Goal: Transaction & Acquisition: Purchase product/service

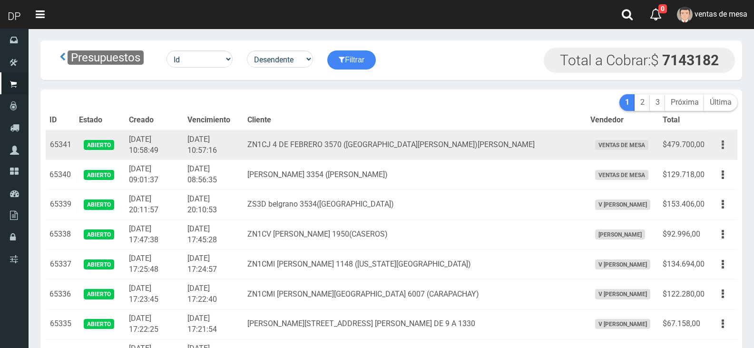
click at [725, 146] on button "button" at bounding box center [722, 145] width 21 height 17
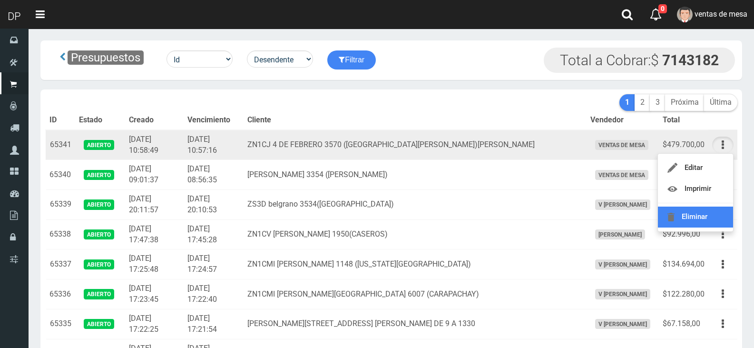
click at [718, 209] on link "Eliminar" at bounding box center [695, 217] width 75 height 21
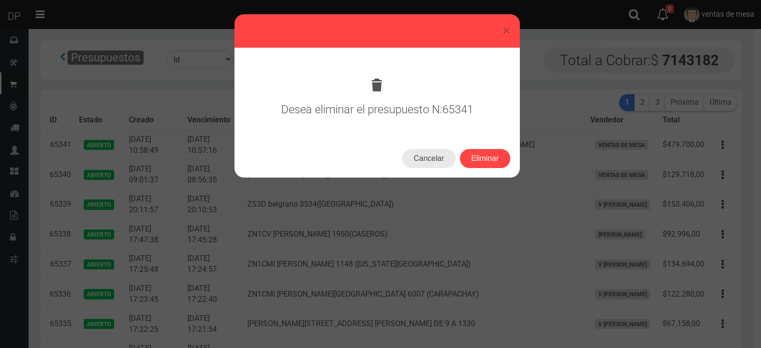
click at [433, 150] on button "Cancelar" at bounding box center [429, 158] width 53 height 19
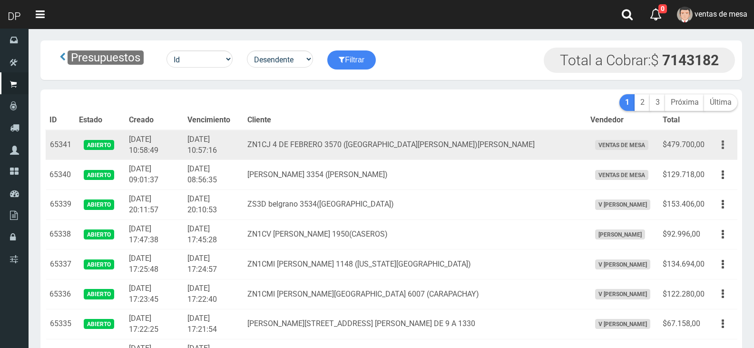
click at [714, 147] on button "button" at bounding box center [722, 145] width 21 height 17
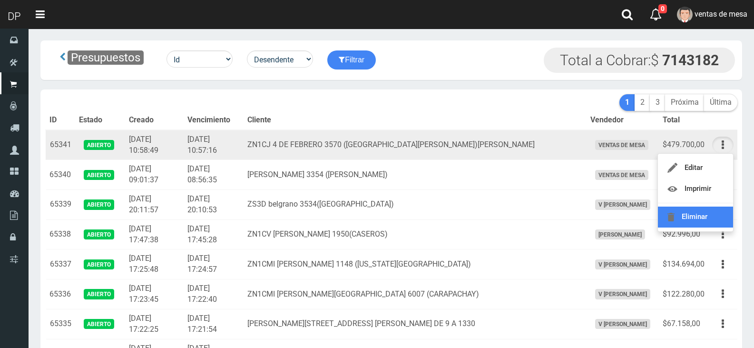
click at [711, 217] on link "Eliminar" at bounding box center [695, 217] width 75 height 21
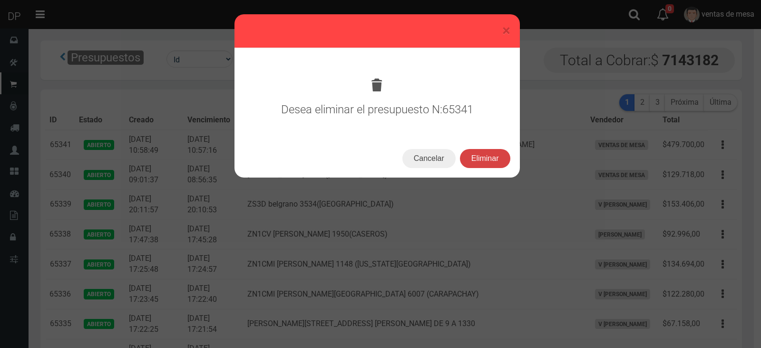
click at [505, 160] on button "Eliminar" at bounding box center [485, 158] width 50 height 19
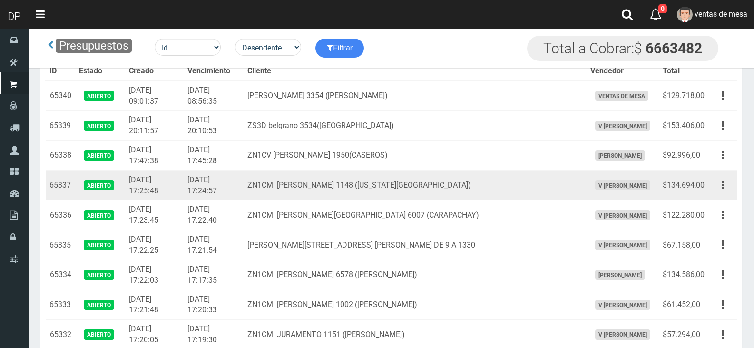
scroll to position [48, 0]
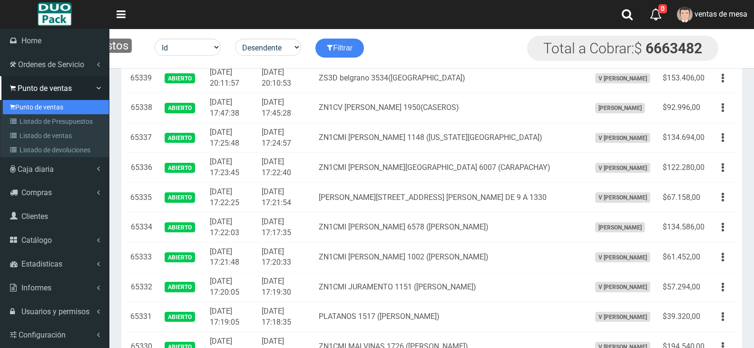
click at [15, 108] on link "Punto de ventas" at bounding box center [56, 107] width 106 height 14
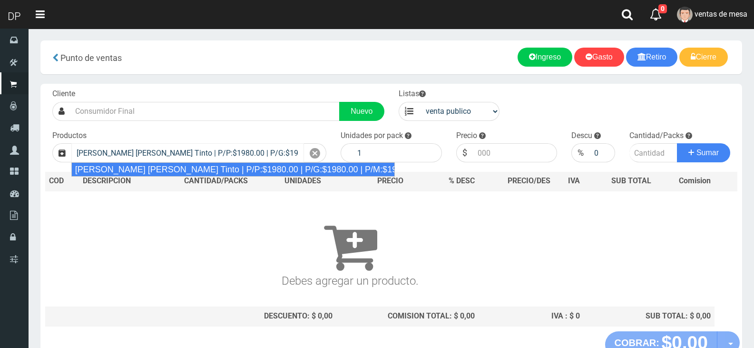
type input "Viñas de Balbo Tinto | P/P:$1980.00 | P/G:$1980.00 | P/M:$1920.00 | Stock:-8893"
type input "6"
type input "1980.00"
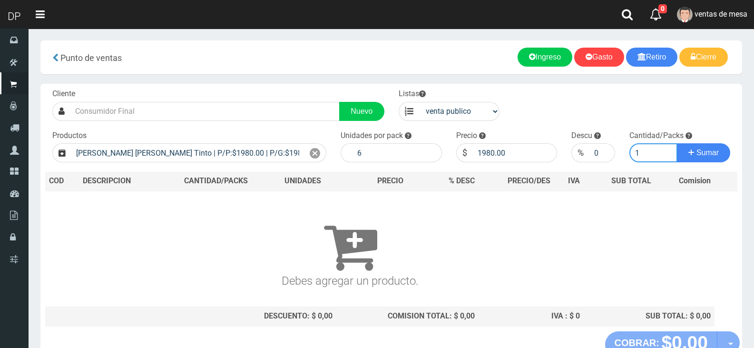
type input "1"
click at [677, 143] on button "Sumar" at bounding box center [703, 152] width 53 height 19
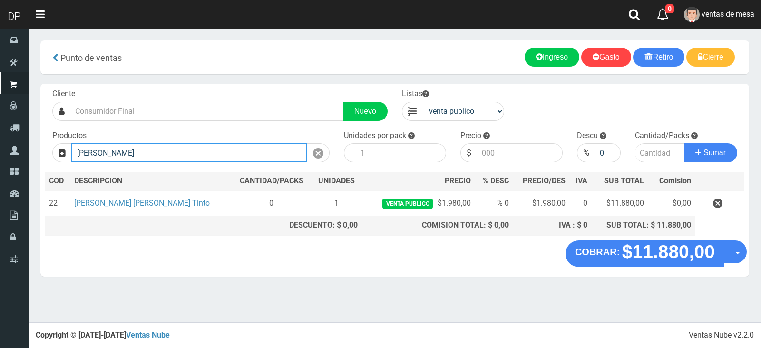
click at [246, 157] on input "BRAM" at bounding box center [189, 152] width 236 height 19
type input "N"
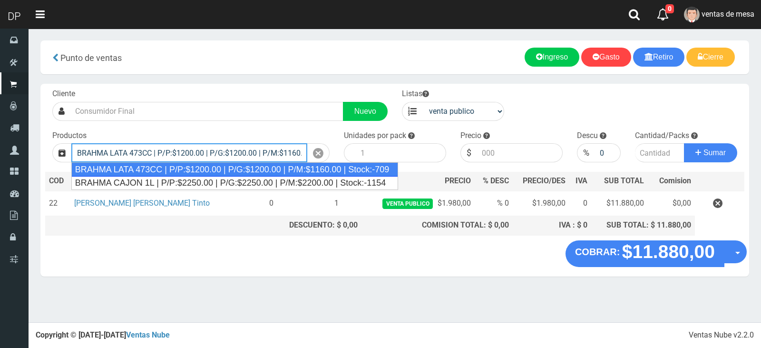
type input "BRAHMA LATA 473CC | P/P:$1200.00 | P/G:$1200.00 | P/M:$1160.00 | Stock:-709"
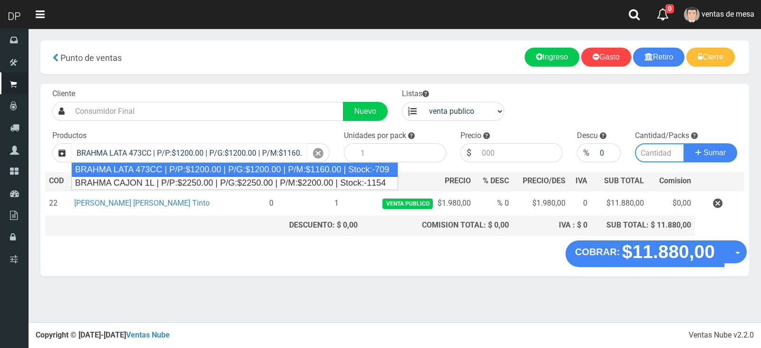
type input "24"
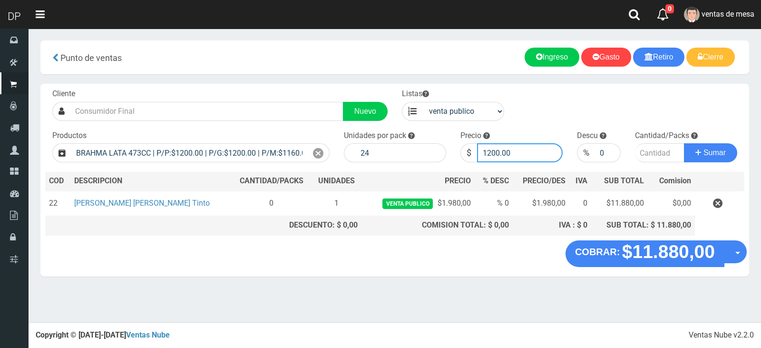
click at [497, 154] on input "1200.00" at bounding box center [520, 152] width 86 height 19
type input "1166"
click at [638, 152] on input "number" at bounding box center [659, 152] width 49 height 19
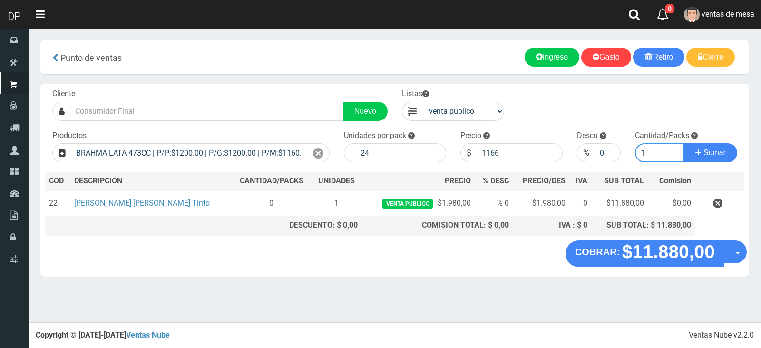
type input "1"
click at [684, 143] on button "Sumar" at bounding box center [710, 152] width 53 height 19
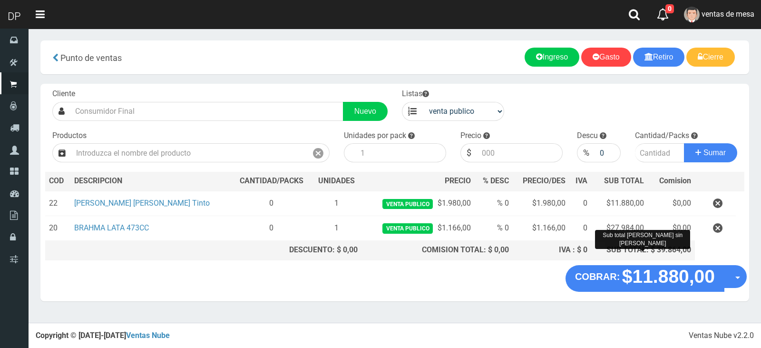
click at [642, 251] on div "SUB TOTAL: $ 39.864,00" at bounding box center [643, 250] width 96 height 11
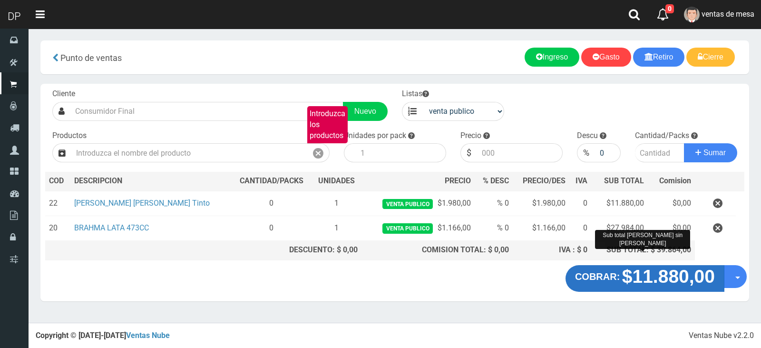
click at [644, 266] on button "COBRAR: $11.880,00" at bounding box center [645, 278] width 159 height 27
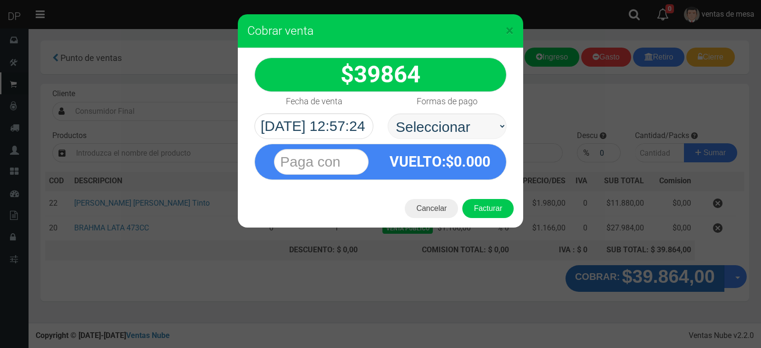
click at [467, 121] on select "Seleccionar Efectivo Tarjeta de Crédito Depósito Débito" at bounding box center [447, 126] width 119 height 26
select select "Efectivo"
click at [388, 113] on select "Seleccionar Efectivo Tarjeta de Crédito Depósito Débito" at bounding box center [447, 126] width 119 height 26
click at [484, 199] on button "Facturar" at bounding box center [487, 208] width 51 height 19
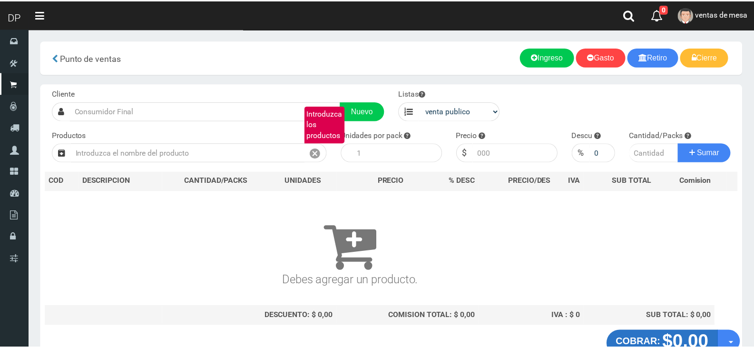
scroll to position [6, 0]
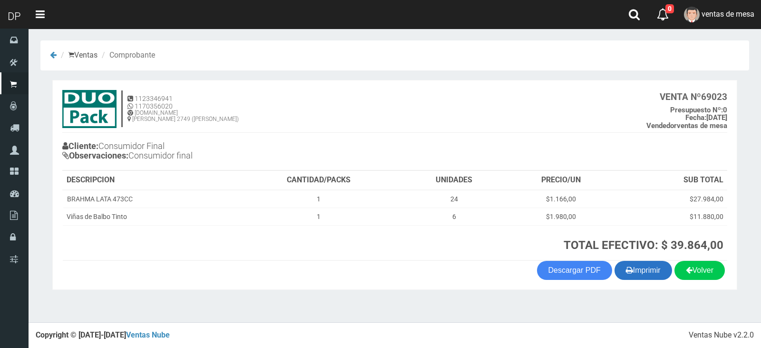
click at [659, 275] on button "Imprimir" at bounding box center [644, 270] width 58 height 19
click at [615, 261] on button "Imprimir" at bounding box center [644, 270] width 58 height 19
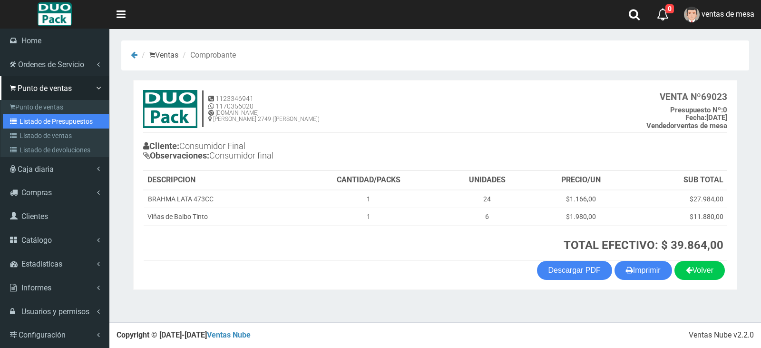
click at [15, 125] on link "Listado de Presupuestos" at bounding box center [56, 121] width 106 height 14
